Goal: Task Accomplishment & Management: Use online tool/utility

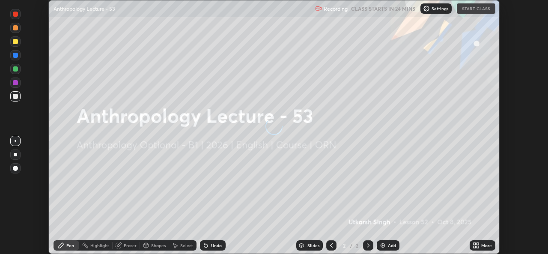
scroll to position [254, 548]
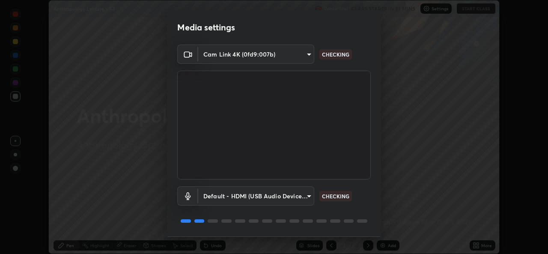
click at [307, 194] on body "Erase all Anthropology Lecture - 53 Recording CLASS STARTS IN 23 MINS Settings …" at bounding box center [274, 127] width 548 height 254
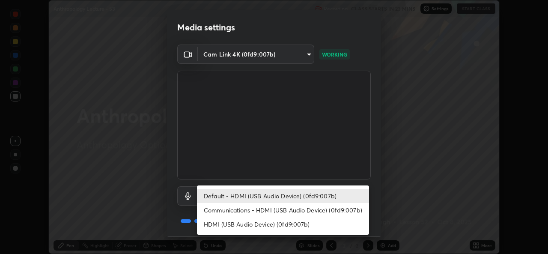
click at [241, 226] on li "HDMI (USB Audio Device) (0fd9:007b)" at bounding box center [283, 224] width 172 height 14
type input "f5c3ef5360d0d9429a11e26602d3ce33589d35b9308f15d98a789cffe5a89f6b"
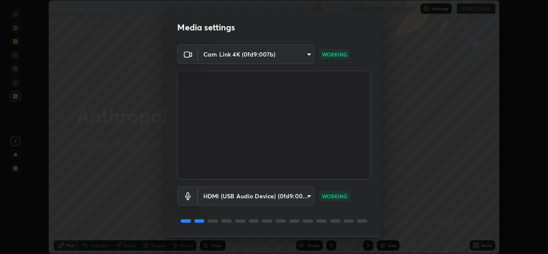
click at [307, 194] on body "Erase all Anthropology Lecture - 53 Recording CLASS STARTS IN 23 MINS Settings …" at bounding box center [274, 127] width 548 height 254
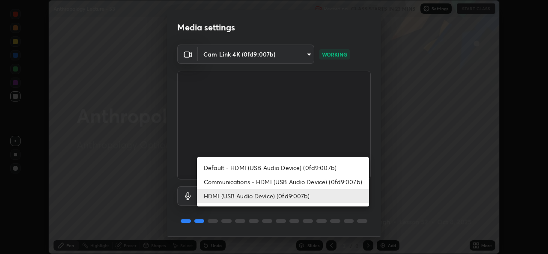
click at [378, 228] on div at bounding box center [274, 127] width 548 height 254
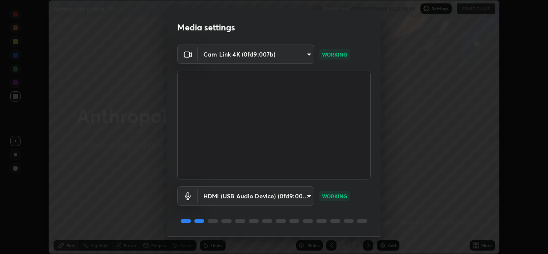
click at [308, 193] on body "Erase all Anthropology Lecture - 53 Recording CLASS STARTS IN 23 MINS Settings …" at bounding box center [274, 127] width 548 height 254
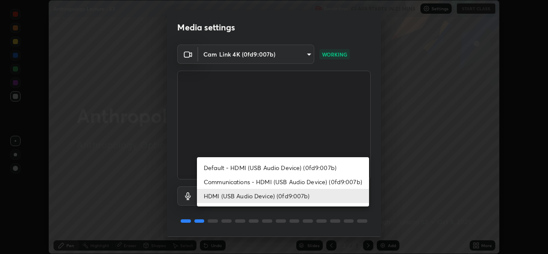
click at [123, 168] on div at bounding box center [274, 127] width 548 height 254
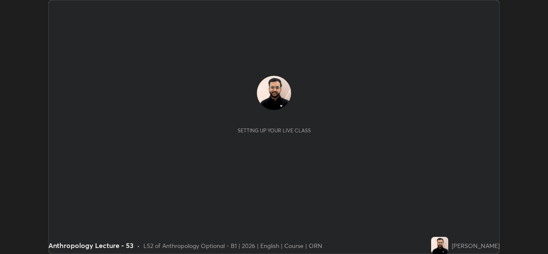
scroll to position [254, 548]
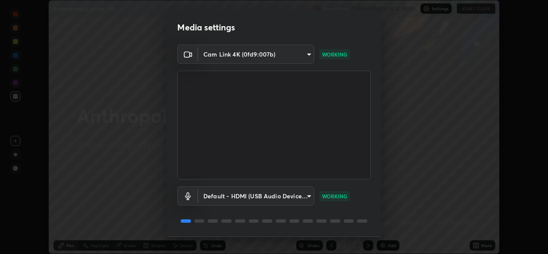
click at [308, 195] on body "Erase all Anthropology Lecture - 53 Recording CLASS STARTS IN 20 MINS Settings …" at bounding box center [274, 127] width 548 height 254
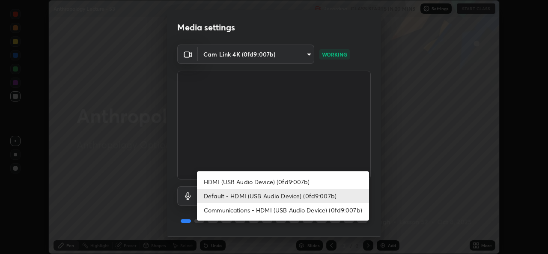
click at [234, 182] on li "HDMI (USB Audio Device) (0fd9:007b)" at bounding box center [283, 182] width 172 height 14
type input "f5c3ef5360d0d9429a11e26602d3ce33589d35b9308f15d98a789cffe5a89f6b"
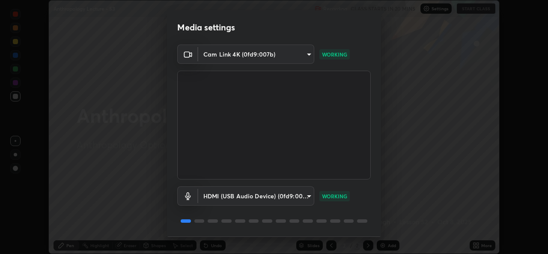
click at [307, 197] on body "Erase all Anthropology Lecture - 53 Recording CLASS STARTS IN 20 MINS Settings …" at bounding box center [274, 127] width 548 height 254
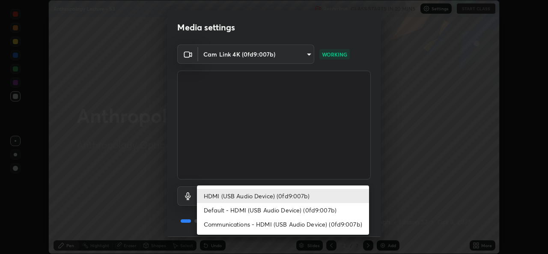
click at [282, 250] on div at bounding box center [274, 127] width 548 height 254
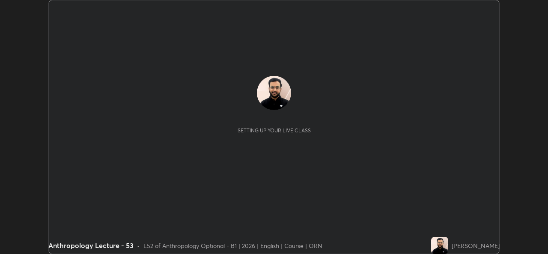
scroll to position [254, 548]
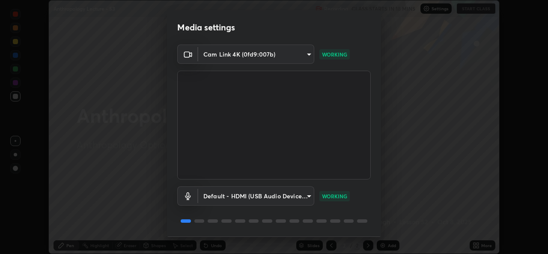
click at [308, 193] on body "Erase all Anthropology Lecture - 53 Recording CLASS STARTS IN 18 MINS Settings …" at bounding box center [274, 127] width 548 height 254
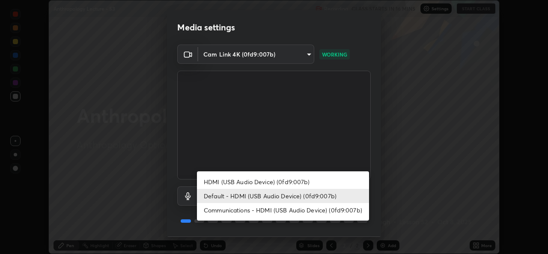
click at [146, 200] on div at bounding box center [274, 127] width 548 height 254
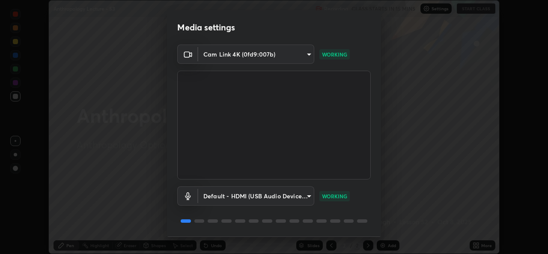
click at [308, 195] on body "Erase all Anthropology Lecture - 53 Recording CLASS STARTS IN 15 MINS Settings …" at bounding box center [274, 127] width 548 height 254
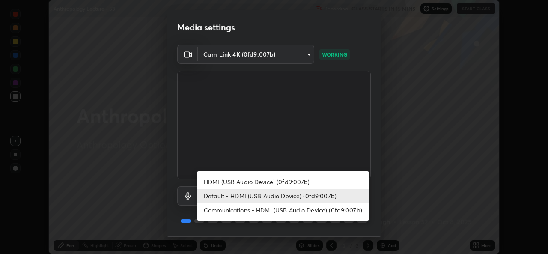
click at [136, 160] on div at bounding box center [274, 127] width 548 height 254
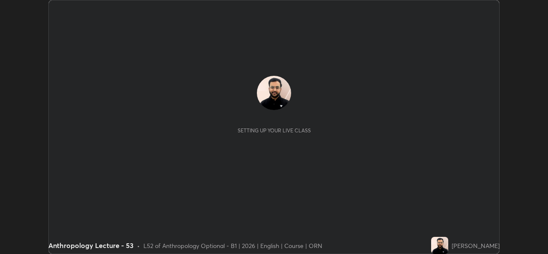
scroll to position [254, 548]
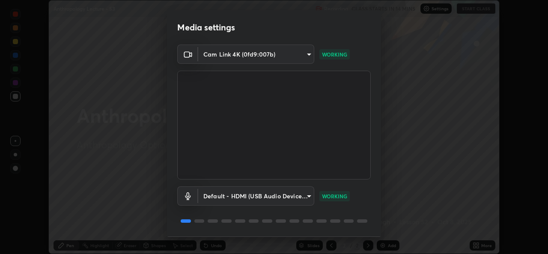
click at [306, 195] on body "Erase all Anthropology Lecture - 53 Recording CLASS STARTS IN 14 MINS Settings …" at bounding box center [274, 127] width 548 height 254
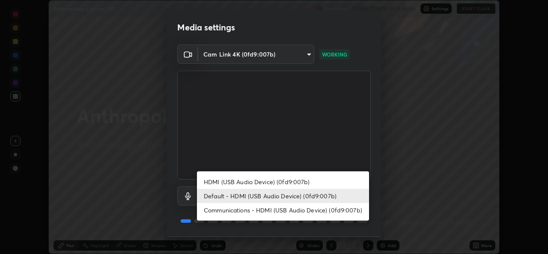
click at [305, 51] on div at bounding box center [274, 127] width 548 height 254
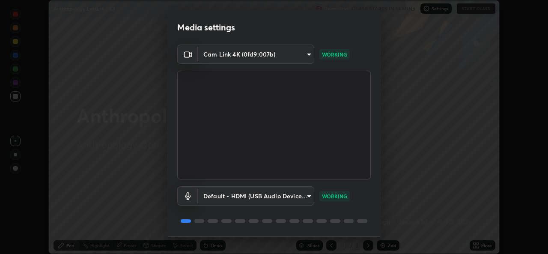
click at [307, 55] on body "Erase all Anthropology Lecture - 53 Recording CLASS STARTS IN 14 MINS Settings …" at bounding box center [274, 127] width 548 height 254
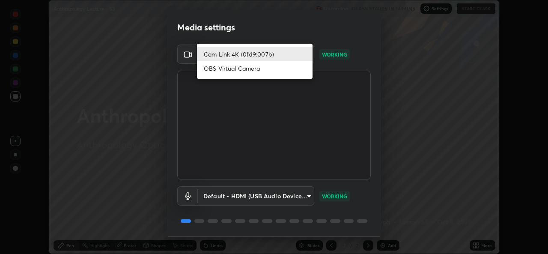
click at [277, 55] on li "Cam Link 4K (0fd9:007b)" at bounding box center [255, 54] width 116 height 14
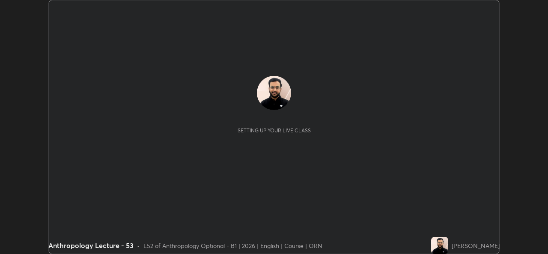
scroll to position [254, 548]
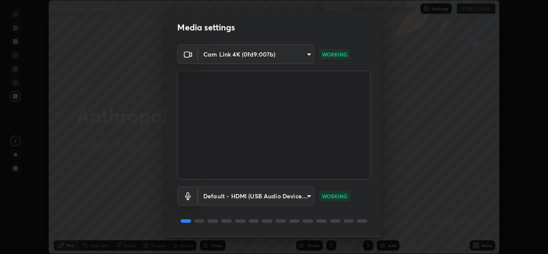
click at [305, 196] on body "Erase all Anthropology Lecture - 53 Recording CLASS STARTS IN 11 MINS Settings …" at bounding box center [274, 127] width 548 height 254
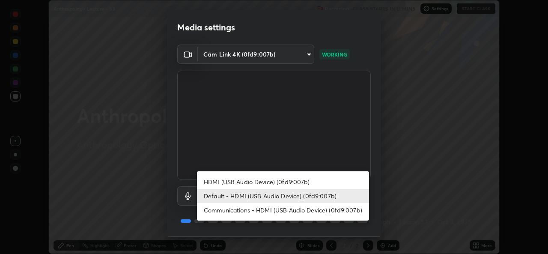
click at [247, 199] on li "Default - HDMI (USB Audio Device) (0fd9:007b)" at bounding box center [283, 196] width 172 height 14
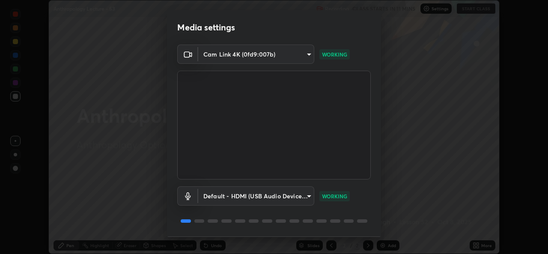
scroll to position [27, 0]
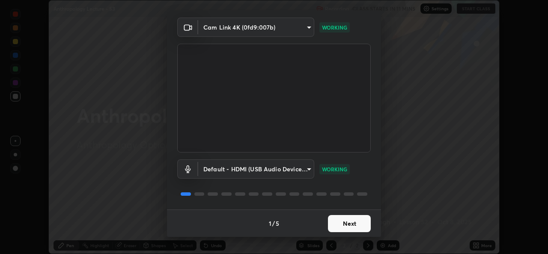
click at [338, 220] on button "Next" at bounding box center [349, 223] width 43 height 17
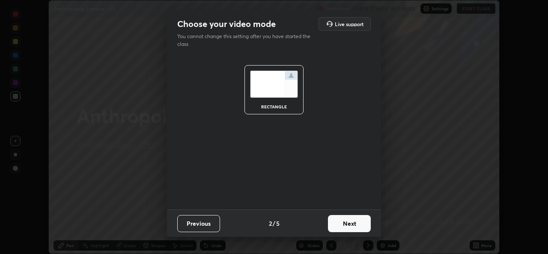
scroll to position [0, 0]
click at [342, 224] on button "Next" at bounding box center [349, 223] width 43 height 17
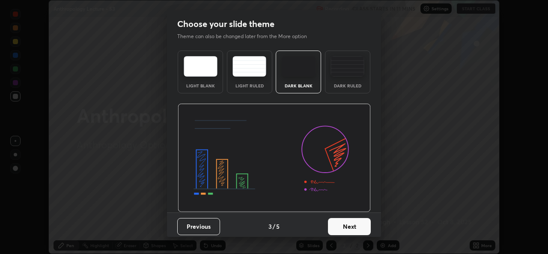
click at [344, 225] on button "Next" at bounding box center [349, 226] width 43 height 17
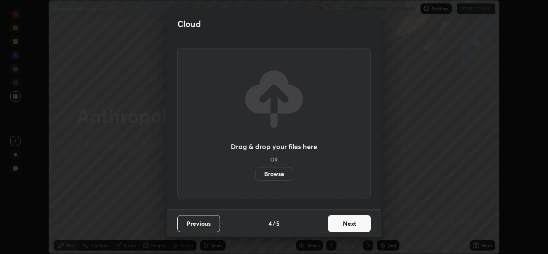
click at [276, 173] on label "Browse" at bounding box center [274, 174] width 38 height 14
click at [255, 173] on input "Browse" at bounding box center [255, 174] width 0 height 14
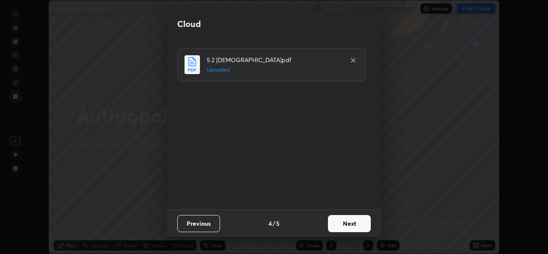
click at [348, 225] on button "Next" at bounding box center [349, 223] width 43 height 17
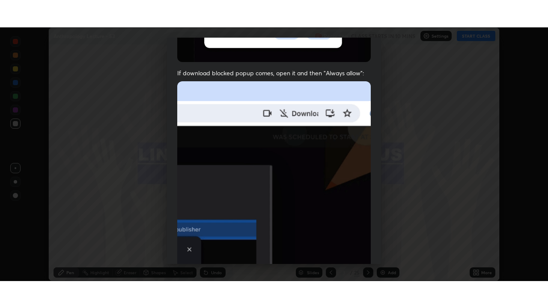
scroll to position [202, 0]
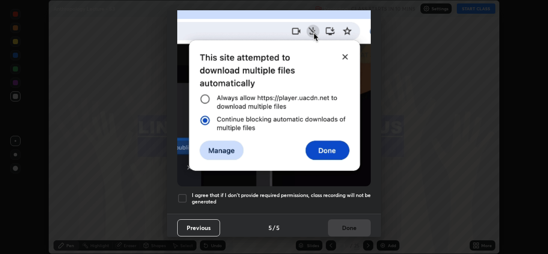
click at [182, 199] on div at bounding box center [182, 198] width 10 height 10
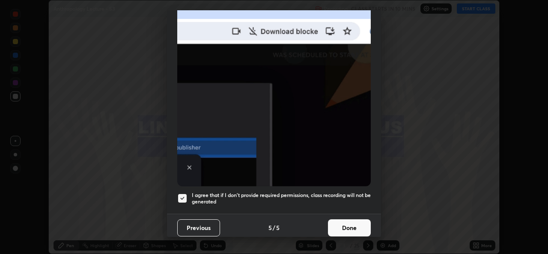
click at [339, 226] on button "Done" at bounding box center [349, 227] width 43 height 17
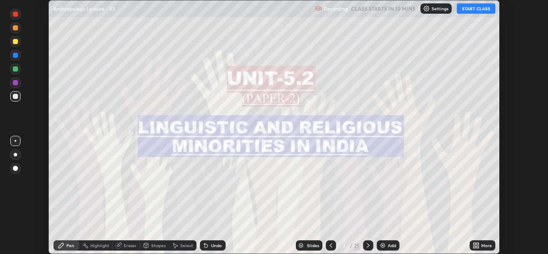
click at [477, 247] on icon at bounding box center [478, 247] width 2 height 2
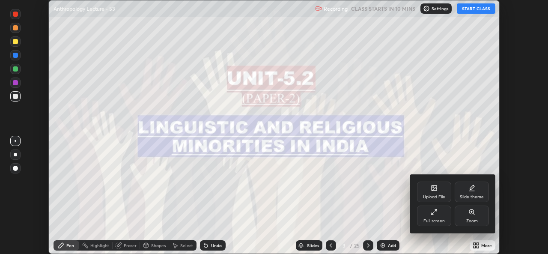
click at [431, 222] on div "Full screen" at bounding box center [433, 221] width 21 height 4
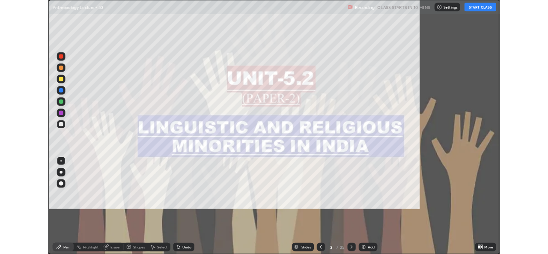
scroll to position [308, 548]
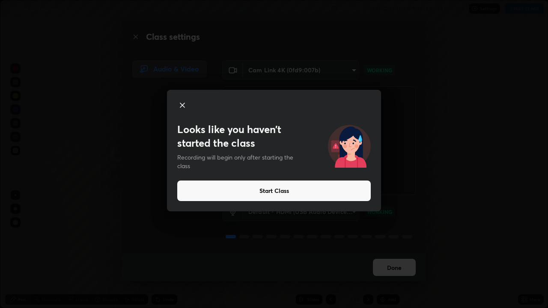
click at [272, 181] on button "Start Class" at bounding box center [274, 191] width 194 height 21
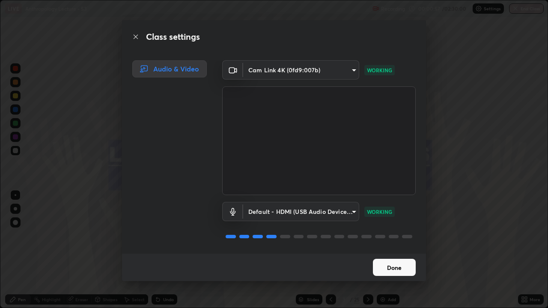
click at [396, 253] on button "Done" at bounding box center [394, 267] width 43 height 17
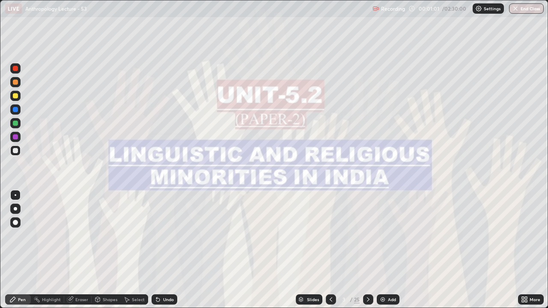
click at [381, 253] on img at bounding box center [382, 299] width 7 height 7
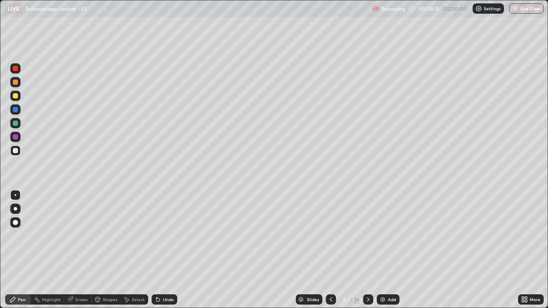
click at [367, 253] on icon at bounding box center [368, 300] width 3 height 4
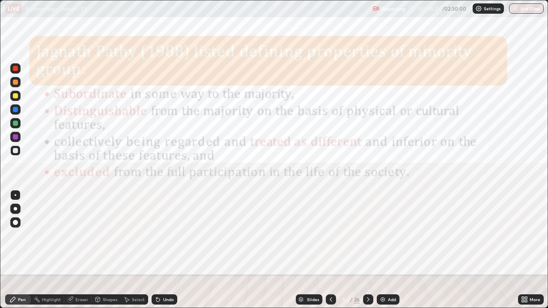
click at [367, 253] on icon at bounding box center [368, 299] width 7 height 7
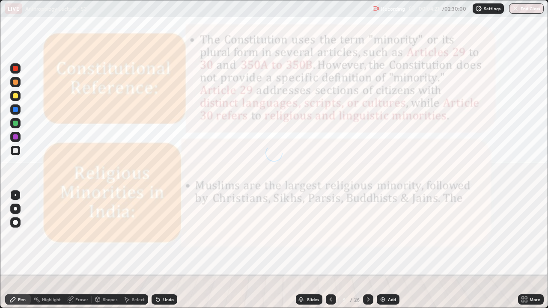
click at [367, 253] on icon at bounding box center [368, 300] width 3 height 4
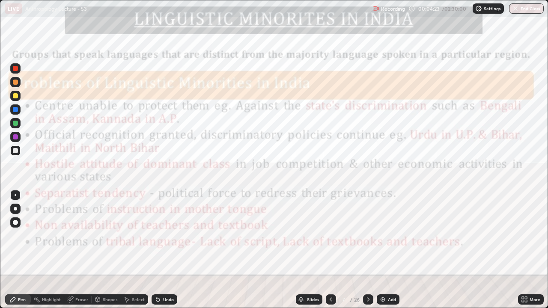
click at [367, 253] on icon at bounding box center [368, 299] width 7 height 7
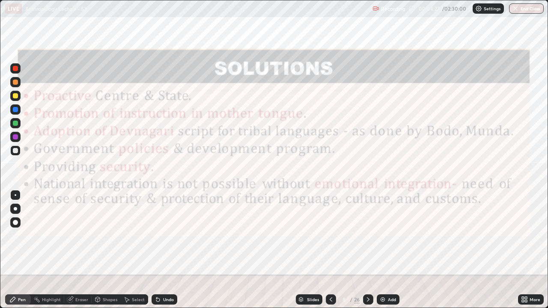
click at [368, 253] on icon at bounding box center [368, 299] width 7 height 7
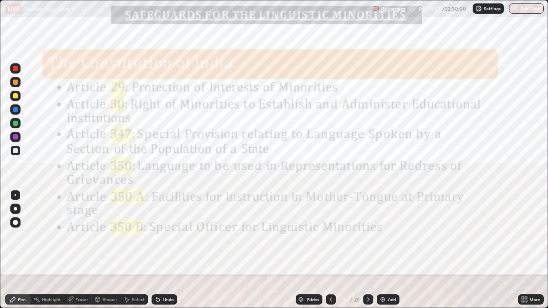
click at [369, 253] on icon at bounding box center [368, 299] width 7 height 7
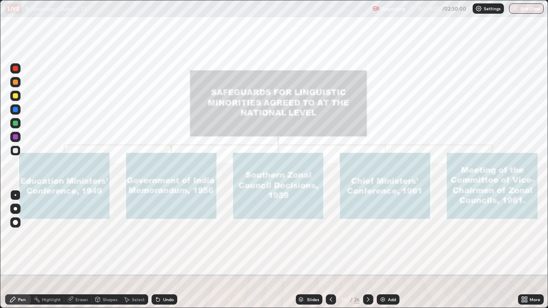
click at [367, 253] on icon at bounding box center [368, 299] width 7 height 7
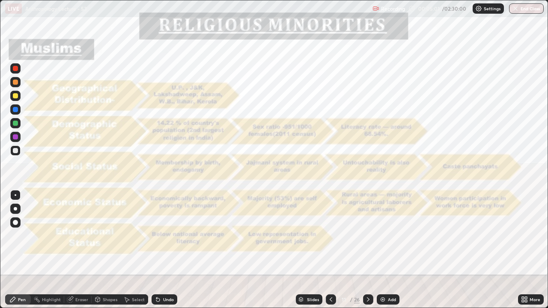
click at [368, 253] on icon at bounding box center [368, 299] width 7 height 7
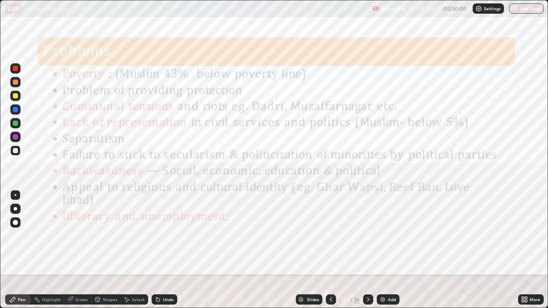
click at [367, 253] on icon at bounding box center [368, 299] width 7 height 7
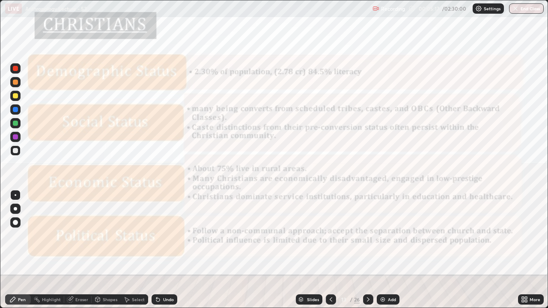
click at [20, 70] on div at bounding box center [15, 68] width 10 height 10
click at [380, 253] on img at bounding box center [382, 299] width 7 height 7
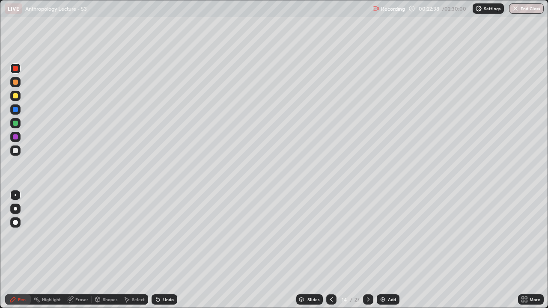
click at [188, 253] on div "Slides 14 / 27 Add" at bounding box center [347, 299] width 341 height 17
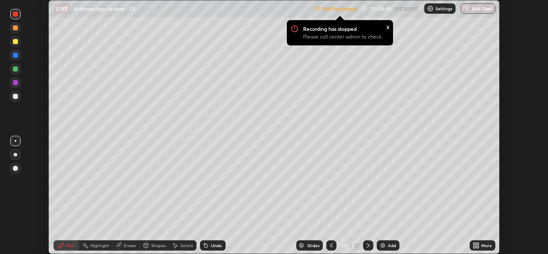
scroll to position [42558, 42264]
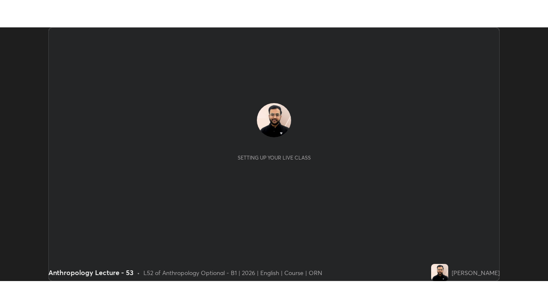
scroll to position [254, 548]
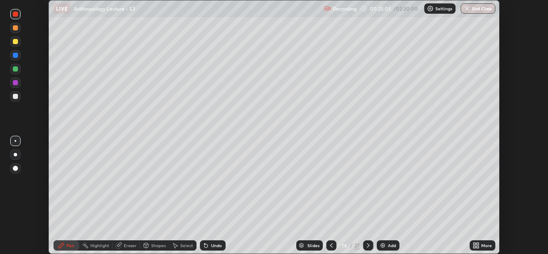
click at [477, 245] on icon at bounding box center [476, 245] width 7 height 7
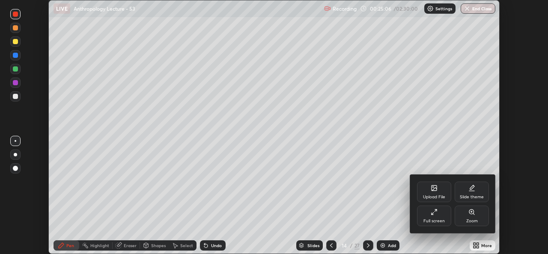
click at [442, 215] on div "Full screen" at bounding box center [434, 215] width 34 height 21
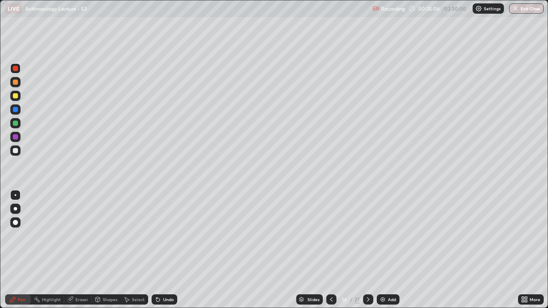
scroll to position [308, 548]
click at [366, 253] on icon at bounding box center [368, 299] width 7 height 7
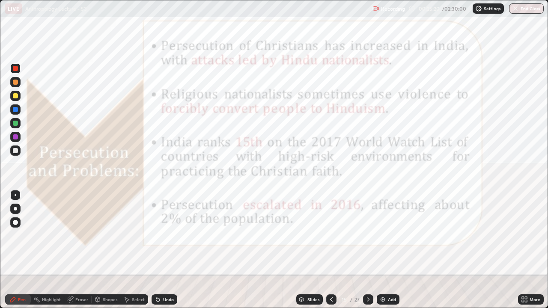
click at [367, 253] on icon at bounding box center [368, 299] width 7 height 7
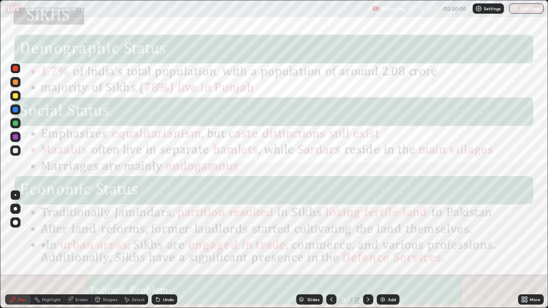
click at [367, 253] on icon at bounding box center [368, 299] width 7 height 7
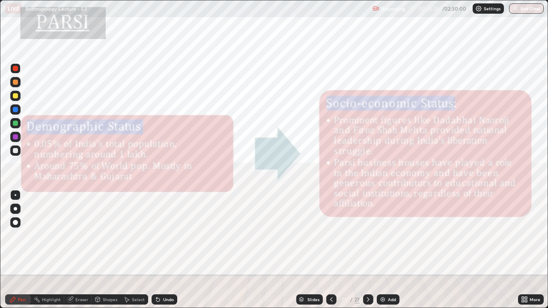
click at [363, 253] on div at bounding box center [368, 300] width 10 height 10
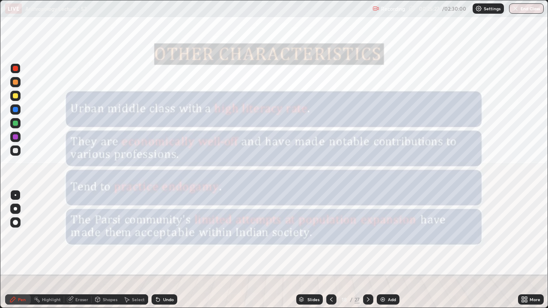
click at [366, 253] on icon at bounding box center [368, 299] width 7 height 7
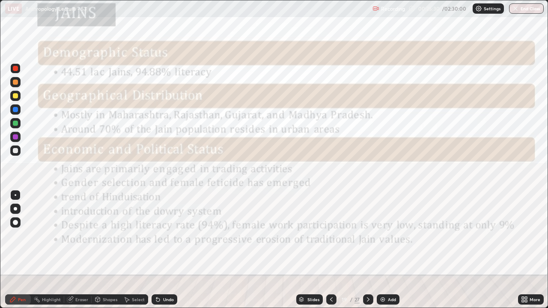
click at [367, 253] on icon at bounding box center [368, 299] width 7 height 7
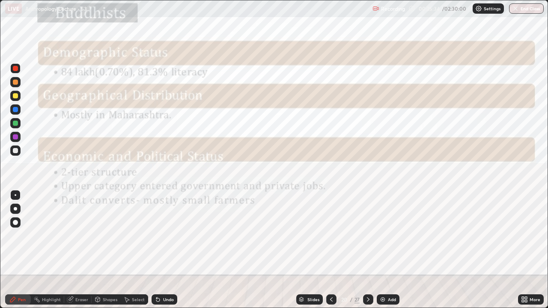
click at [330, 253] on icon at bounding box center [331, 299] width 7 height 7
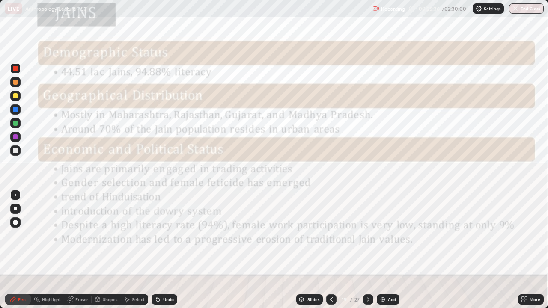
click at [330, 253] on icon at bounding box center [331, 299] width 7 height 7
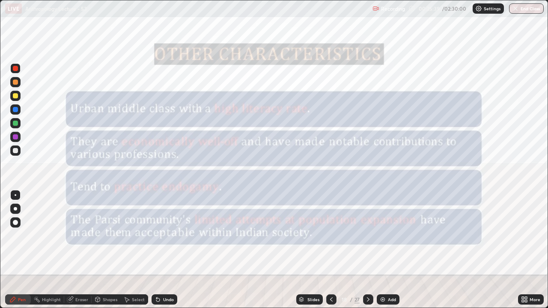
click at [304, 253] on div "Slides" at bounding box center [309, 300] width 27 height 10
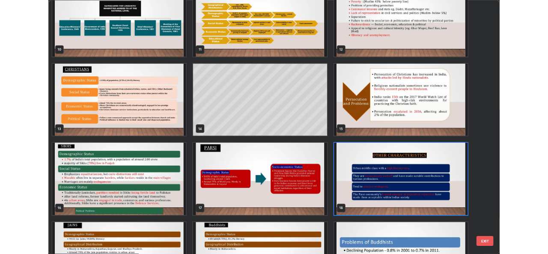
scroll to position [313, 0]
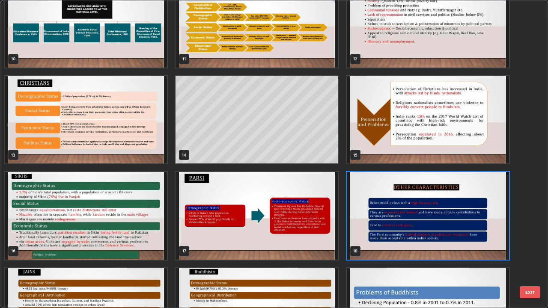
click at [398, 128] on img "grid" at bounding box center [428, 120] width 162 height 88
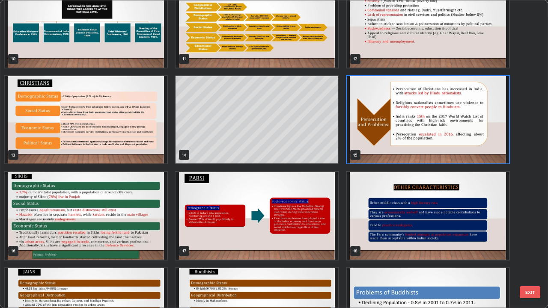
click at [409, 132] on img "grid" at bounding box center [428, 120] width 162 height 88
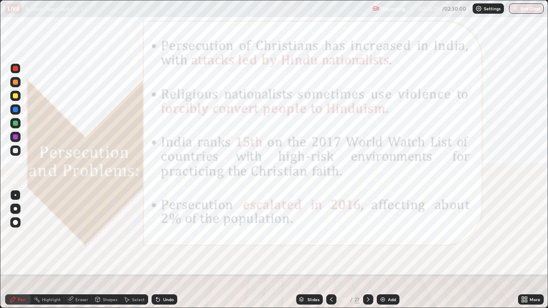
click at [409, 132] on img "grid" at bounding box center [428, 120] width 162 height 88
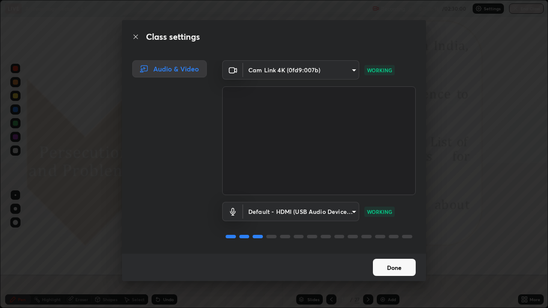
click at [393, 253] on button "Done" at bounding box center [394, 267] width 43 height 17
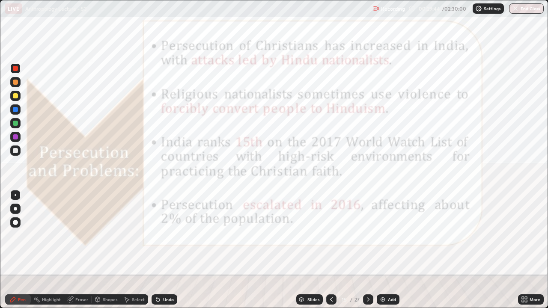
click at [367, 253] on icon at bounding box center [368, 299] width 7 height 7
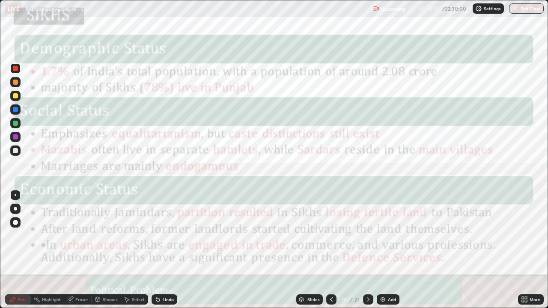
click at [367, 253] on icon at bounding box center [368, 299] width 7 height 7
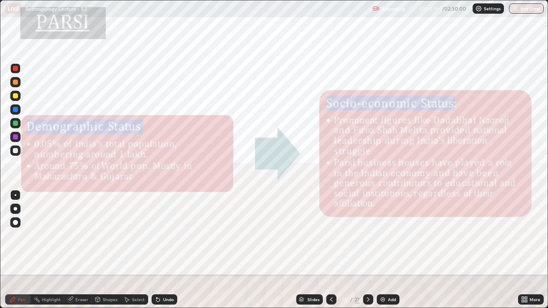
click at [331, 253] on icon at bounding box center [331, 299] width 7 height 7
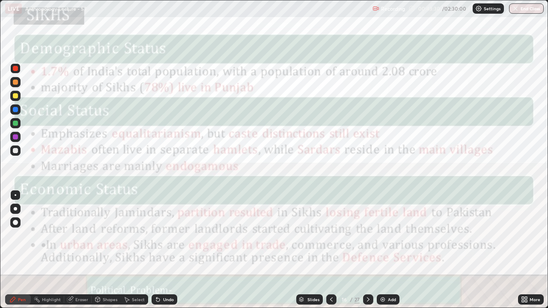
click at [368, 253] on icon at bounding box center [368, 300] width 3 height 4
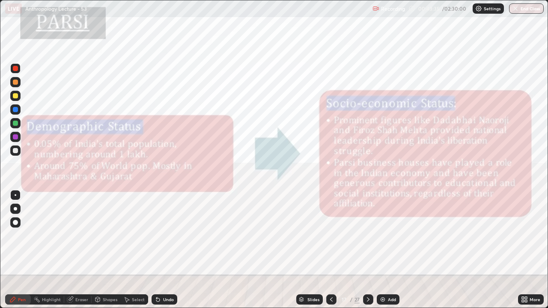
click at [367, 253] on icon at bounding box center [368, 300] width 3 height 4
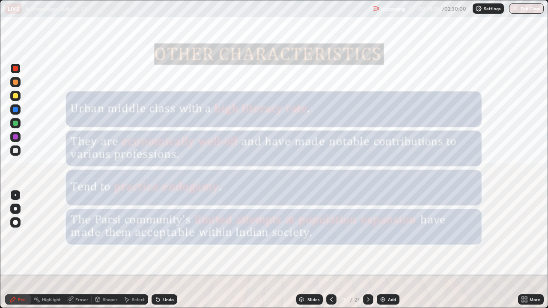
click at [367, 253] on icon at bounding box center [368, 299] width 7 height 7
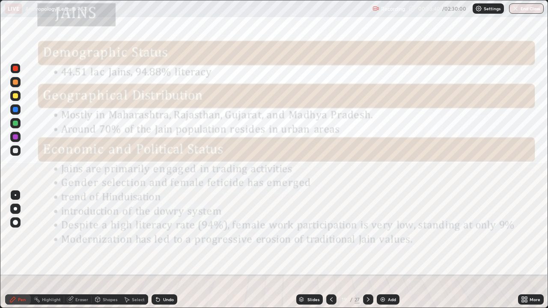
click at [331, 253] on icon at bounding box center [331, 299] width 7 height 7
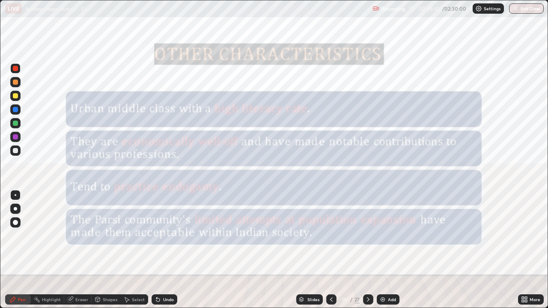
click at [330, 253] on icon at bounding box center [331, 299] width 7 height 7
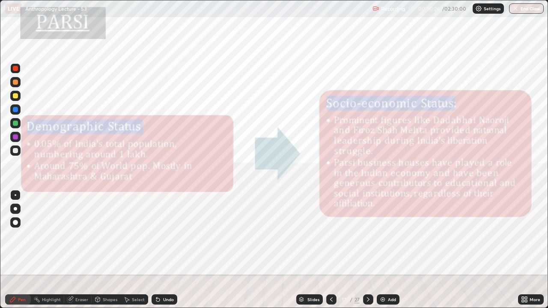
click at [367, 253] on icon at bounding box center [368, 300] width 3 height 4
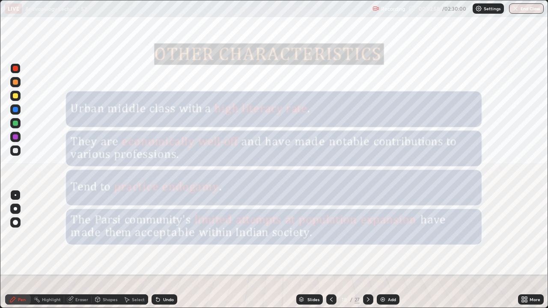
click at [367, 253] on icon at bounding box center [368, 299] width 7 height 7
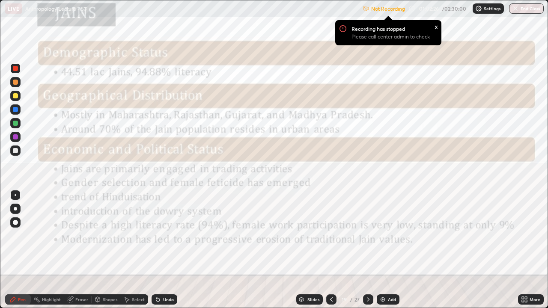
click at [370, 10] on div "Not Recording Recording has stopped Please call center admin to check x" at bounding box center [384, 8] width 42 height 17
click at [371, 7] on p "Not Recording" at bounding box center [388, 9] width 34 height 6
click at [365, 7] on img at bounding box center [366, 8] width 7 height 7
click at [523, 253] on icon at bounding box center [523, 301] width 2 height 2
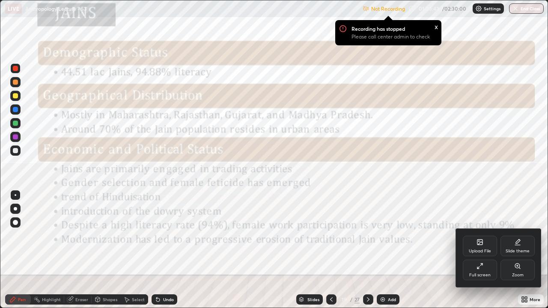
click at [476, 253] on div "Full screen" at bounding box center [480, 270] width 34 height 21
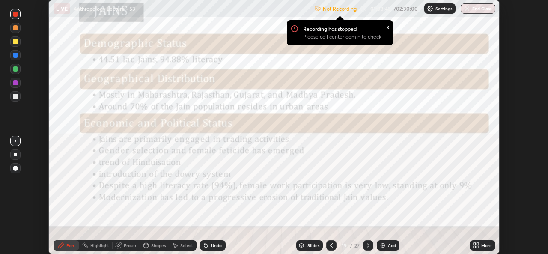
scroll to position [42558, 42264]
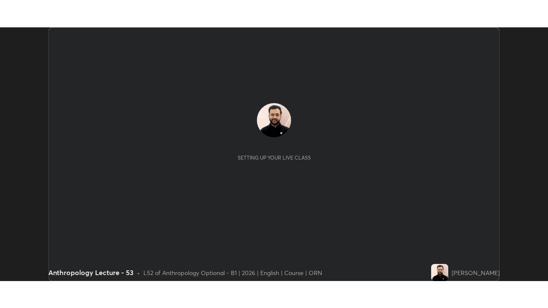
scroll to position [254, 548]
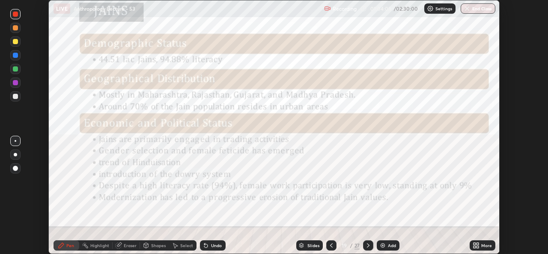
click at [477, 247] on icon at bounding box center [478, 247] width 2 height 2
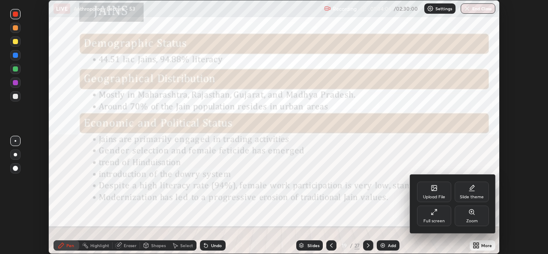
click at [442, 219] on div "Full screen" at bounding box center [433, 221] width 21 height 4
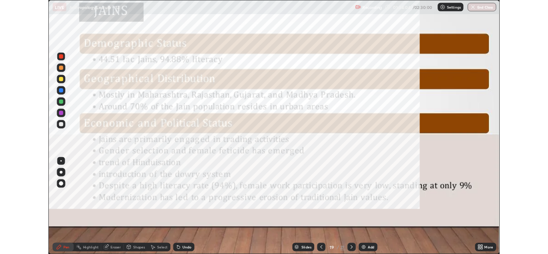
scroll to position [308, 548]
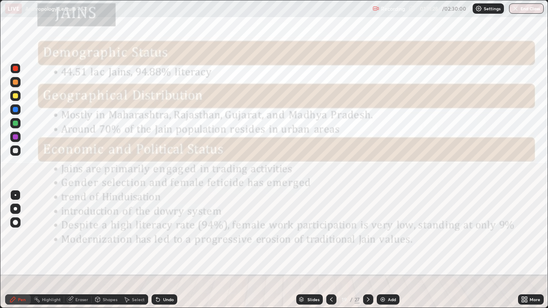
click at [365, 253] on icon at bounding box center [368, 299] width 7 height 7
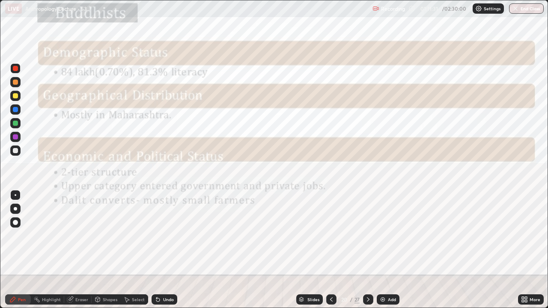
click at [366, 253] on icon at bounding box center [368, 299] width 7 height 7
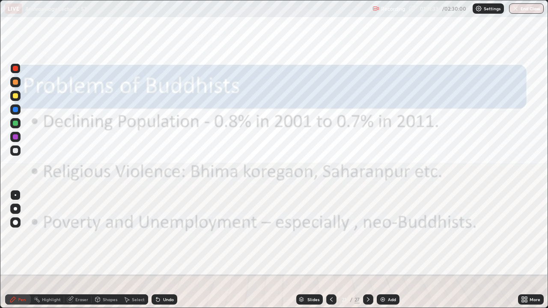
click at [331, 253] on icon at bounding box center [331, 299] width 7 height 7
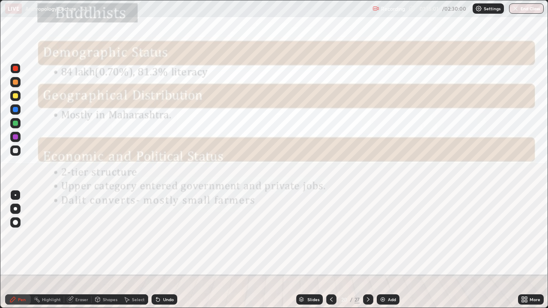
click at [25, 21] on div "Erase all" at bounding box center [15, 154] width 21 height 274
click at [25, 35] on div "Erase all" at bounding box center [15, 154] width 21 height 274
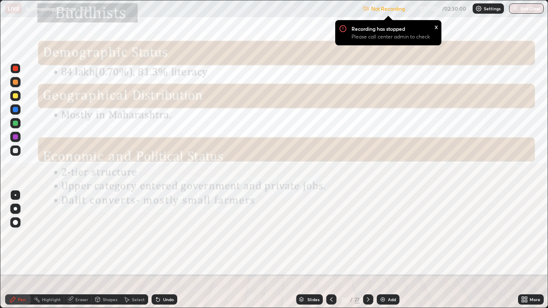
click at [523, 253] on icon at bounding box center [523, 301] width 2 height 2
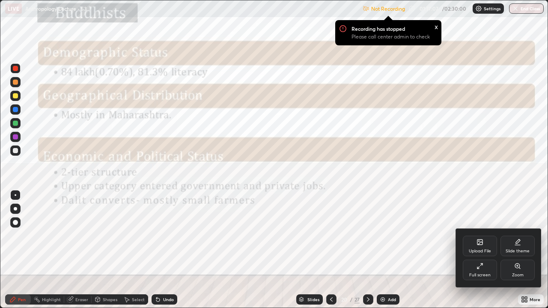
click at [479, 253] on icon at bounding box center [478, 268] width 2 height 2
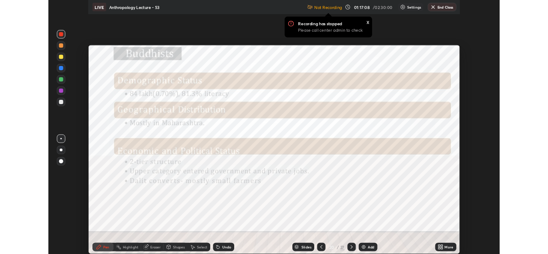
scroll to position [42558, 42264]
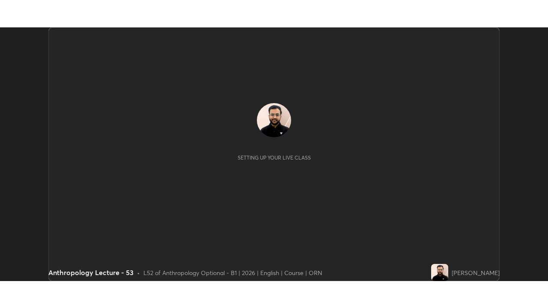
scroll to position [254, 548]
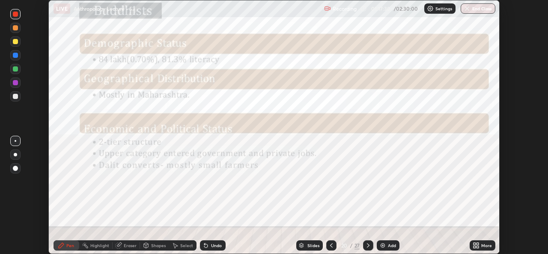
click at [476, 243] on icon at bounding box center [475, 244] width 2 height 2
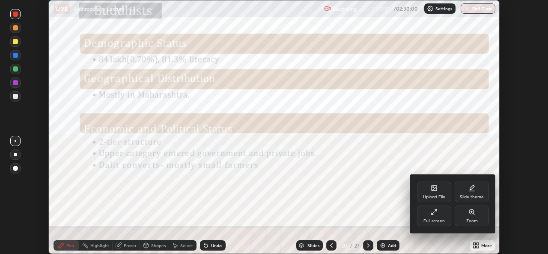
click at [431, 216] on div "Full screen" at bounding box center [434, 215] width 34 height 21
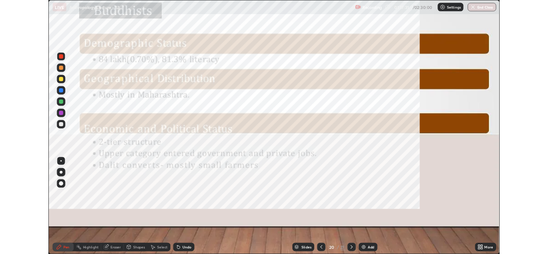
scroll to position [308, 548]
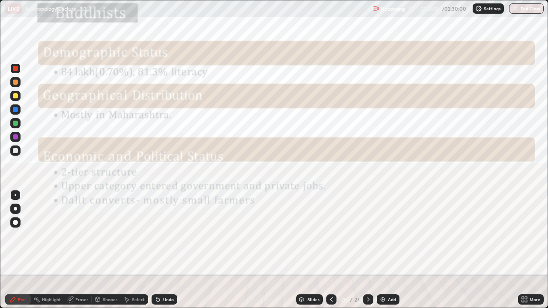
click at [367, 253] on icon at bounding box center [368, 299] width 7 height 7
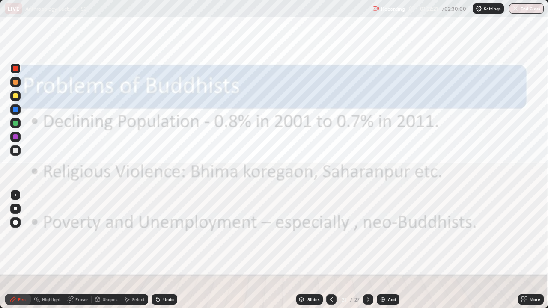
click at [366, 253] on icon at bounding box center [368, 299] width 7 height 7
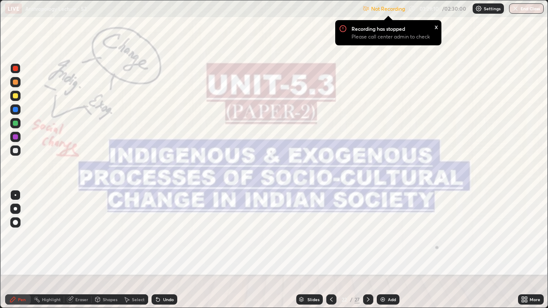
click at [523, 253] on icon at bounding box center [523, 298] width 2 height 2
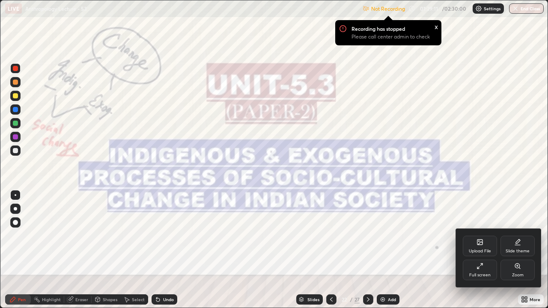
click at [477, 253] on icon at bounding box center [480, 266] width 7 height 7
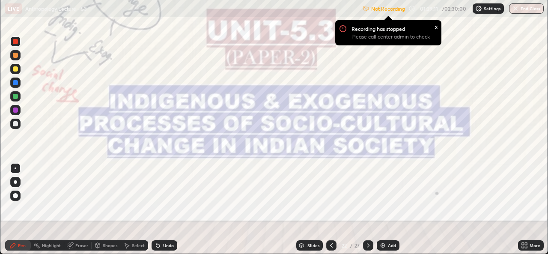
scroll to position [42558, 42264]
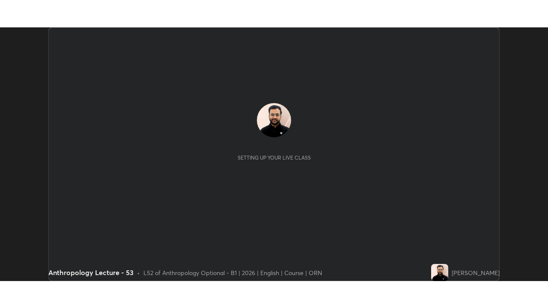
scroll to position [254, 548]
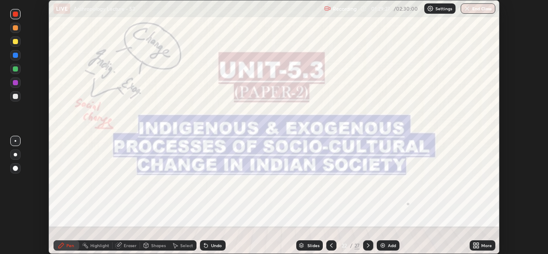
click at [477, 245] on icon at bounding box center [478, 244] width 2 height 2
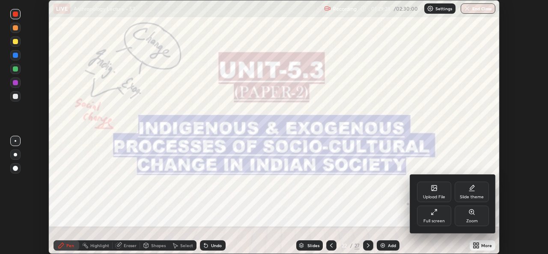
click at [432, 216] on div "Full screen" at bounding box center [434, 215] width 34 height 21
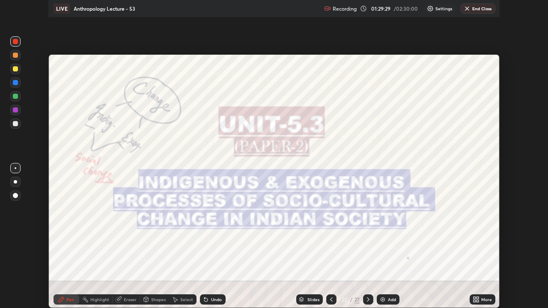
scroll to position [308, 548]
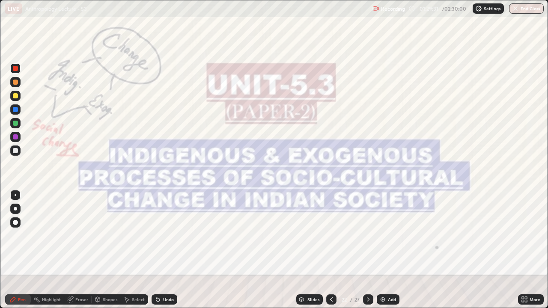
click at [330, 253] on icon at bounding box center [331, 299] width 7 height 7
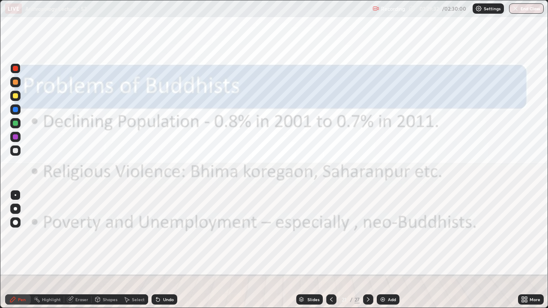
click at [382, 253] on img at bounding box center [382, 299] width 7 height 7
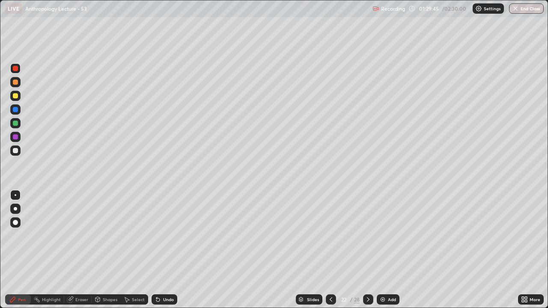
click at [15, 150] on div at bounding box center [15, 150] width 5 height 5
click at [437, 253] on div "Slides 22 / 28 Add" at bounding box center [347, 299] width 341 height 17
click at [380, 253] on img at bounding box center [382, 299] width 7 height 7
click at [330, 253] on icon at bounding box center [331, 299] width 7 height 7
click at [329, 253] on icon at bounding box center [331, 299] width 7 height 7
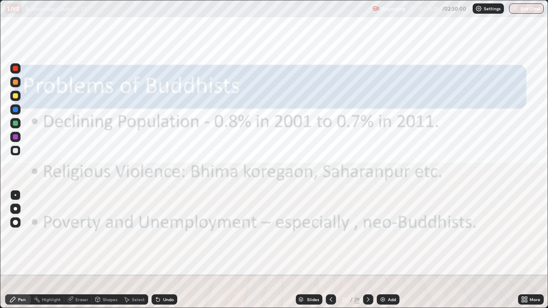
click at [367, 253] on icon at bounding box center [368, 299] width 7 height 7
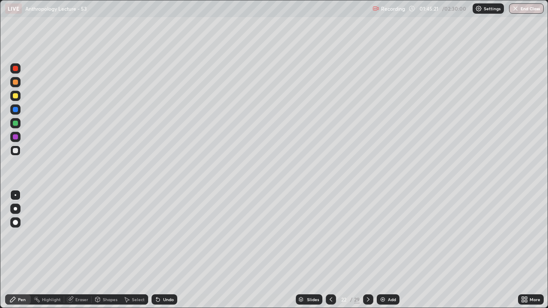
click at [367, 253] on icon at bounding box center [368, 299] width 7 height 7
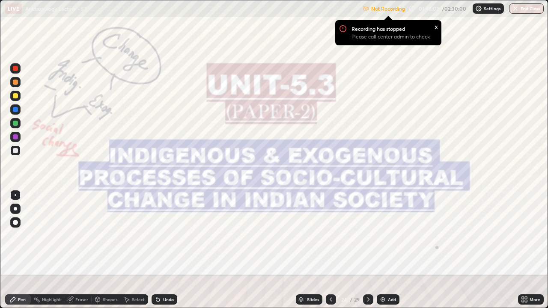
click at [525, 8] on button "End Class" at bounding box center [526, 8] width 35 height 10
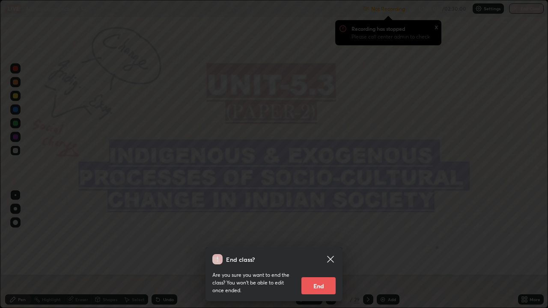
click at [317, 253] on button "End" at bounding box center [318, 285] width 34 height 17
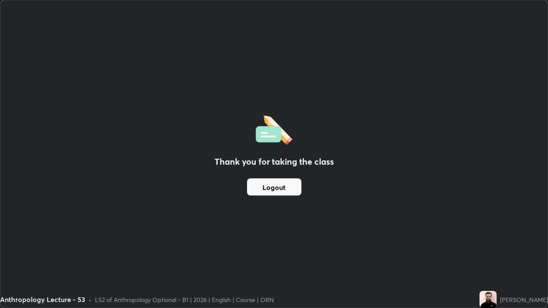
click at [285, 186] on button "Logout" at bounding box center [274, 187] width 54 height 17
